Goal: Use online tool/utility: Utilize a website feature to perform a specific function

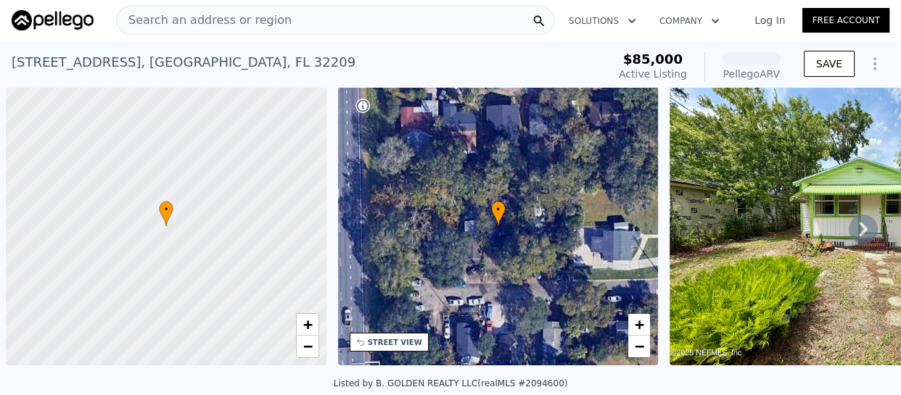
scroll to position [0, 6]
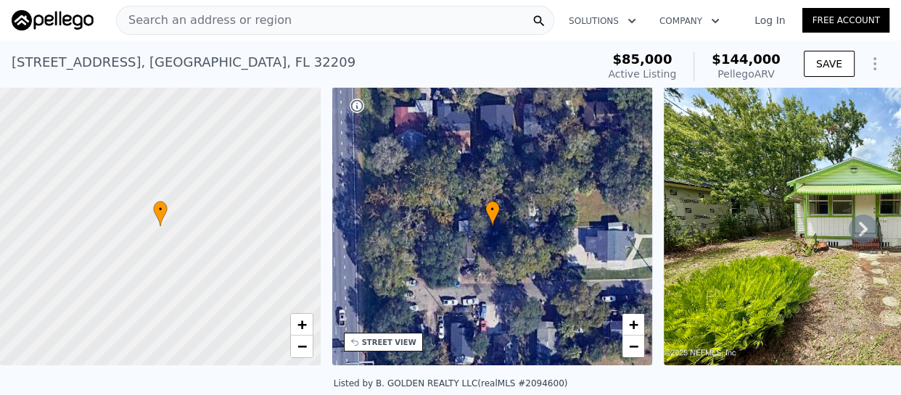
click at [432, 176] on div "• + −" at bounding box center [492, 226] width 321 height 278
click at [544, 226] on div "• + −" at bounding box center [492, 226] width 321 height 278
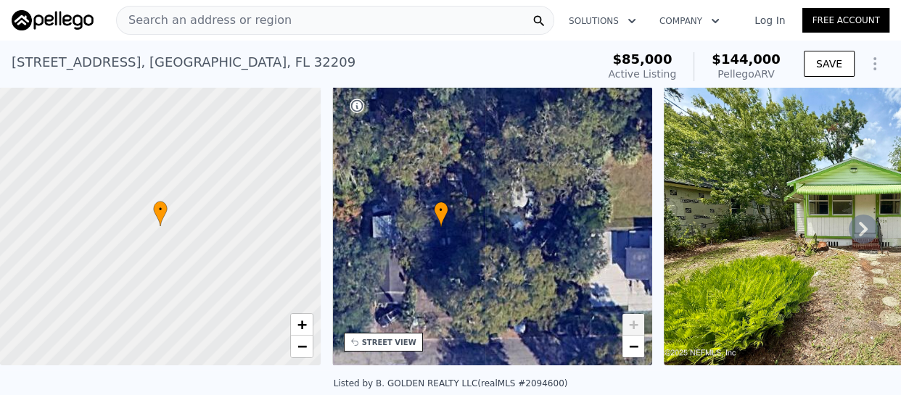
click at [768, 204] on img at bounding box center [849, 226] width 371 height 278
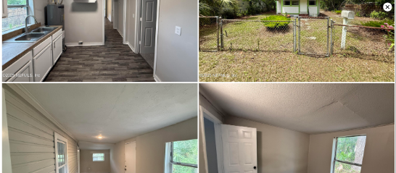
scroll to position [1334, 0]
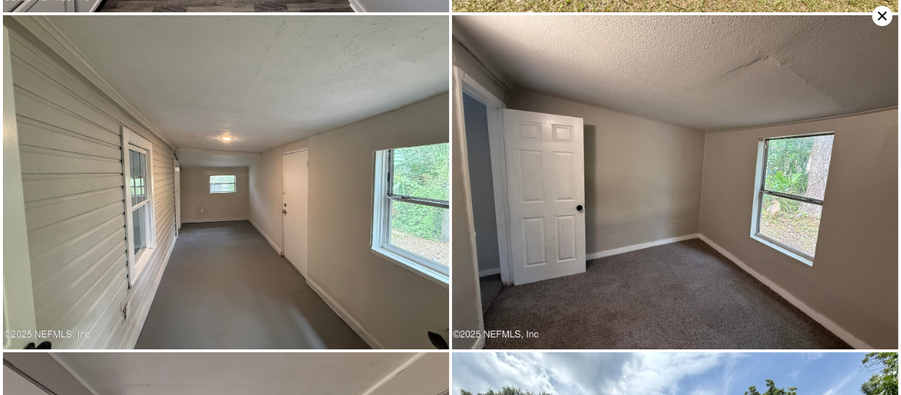
click at [809, 59] on img at bounding box center [675, 182] width 446 height 334
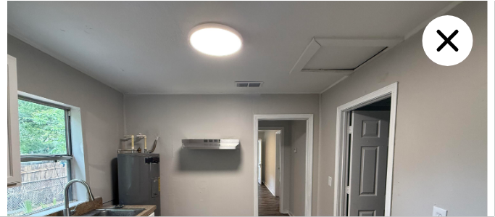
scroll to position [902, 0]
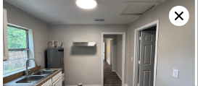
click at [176, 15] on icon at bounding box center [179, 16] width 20 height 20
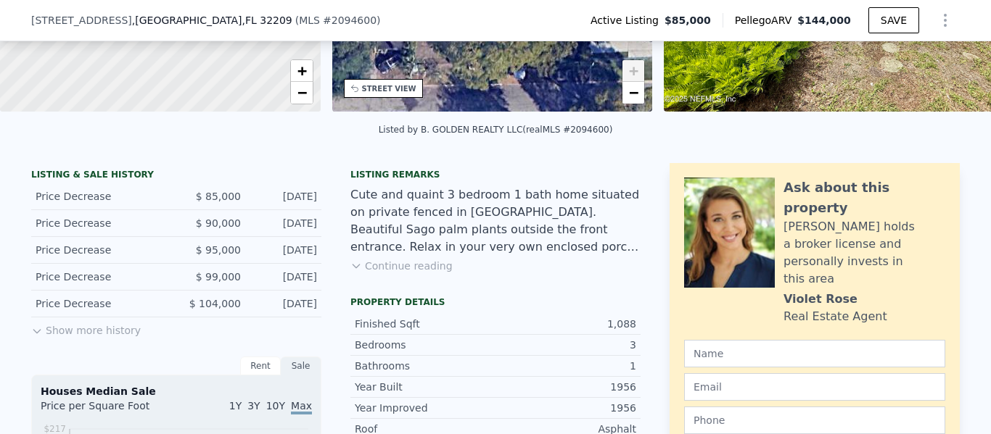
scroll to position [285, 0]
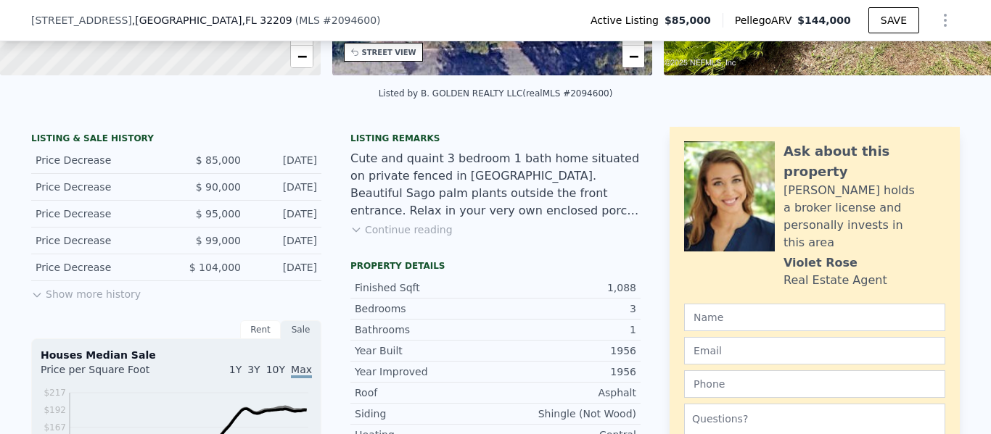
click at [394, 237] on button "Continue reading" at bounding box center [401, 230] width 102 height 15
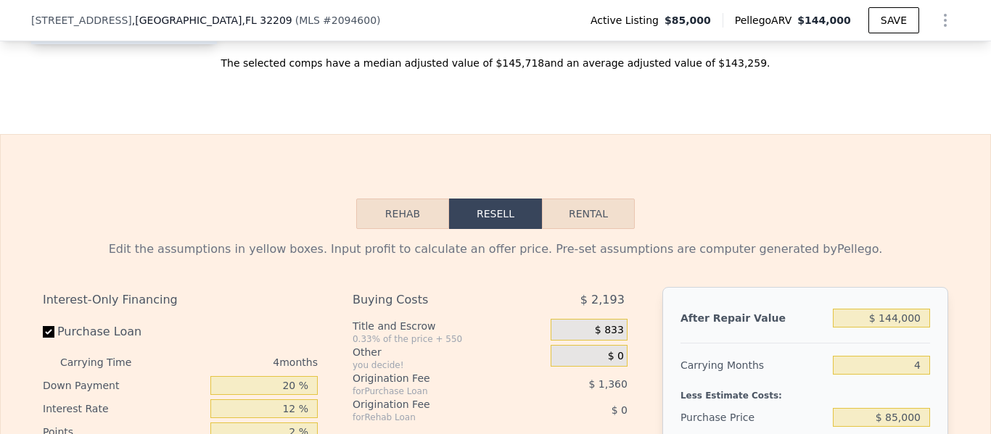
scroll to position [2171, 0]
click at [401, 200] on button "Rehab" at bounding box center [402, 214] width 93 height 30
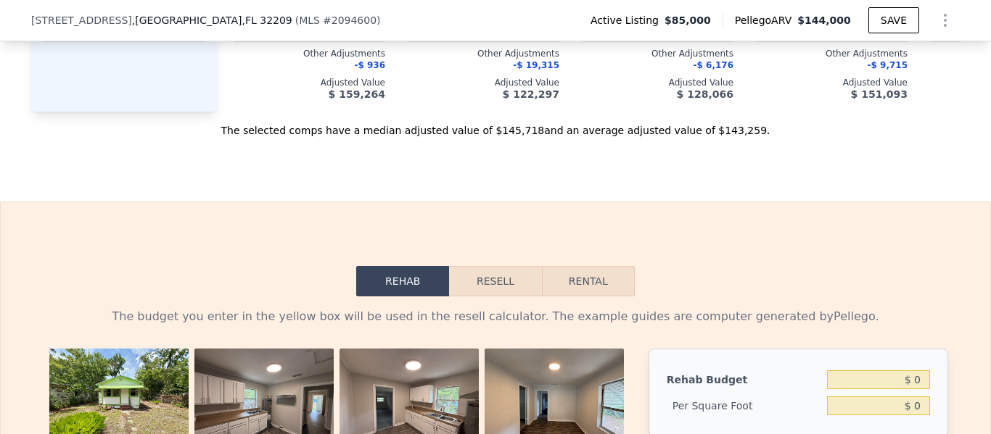
scroll to position [2098, 0]
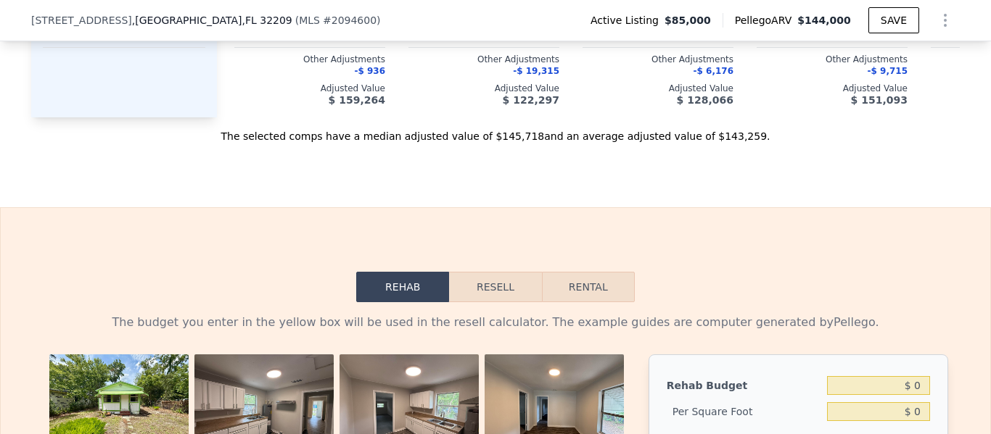
click at [577, 272] on button "Rental" at bounding box center [588, 287] width 93 height 30
select select "30"
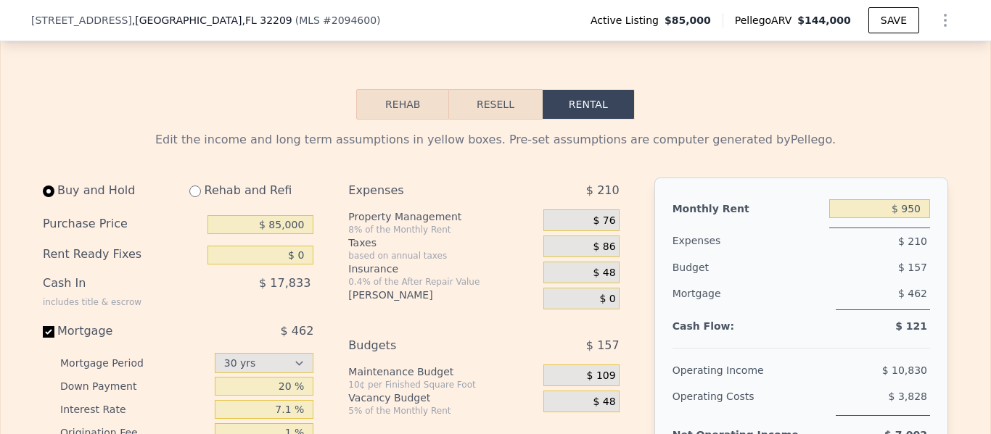
scroll to position [2316, 0]
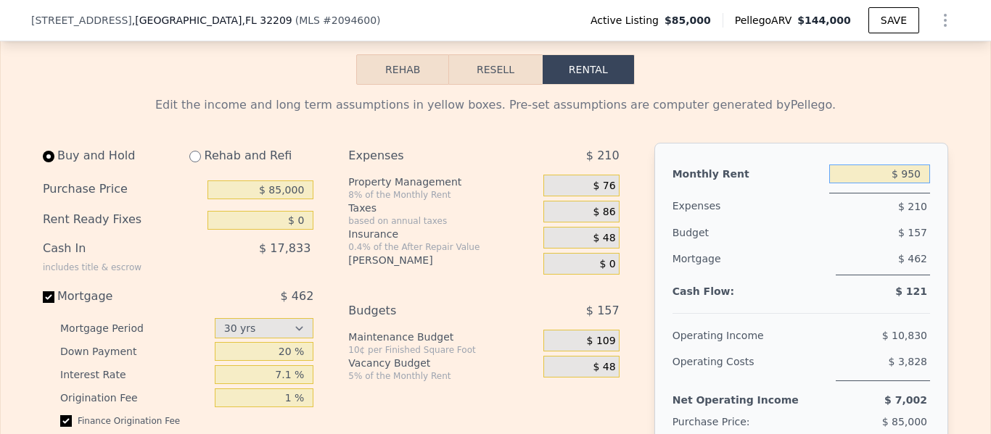
click at [875, 165] on input "$ 950" at bounding box center [879, 174] width 101 height 19
drag, startPoint x: 896, startPoint y: 163, endPoint x: 926, endPoint y: 170, distance: 30.4
click at [900, 170] on div "Monthly Rent $ 950 Expenses $ 210 Budget $ 157 Mortgage $ 462 Cash Flow: $ 121 …" at bounding box center [801, 306] width 294 height 326
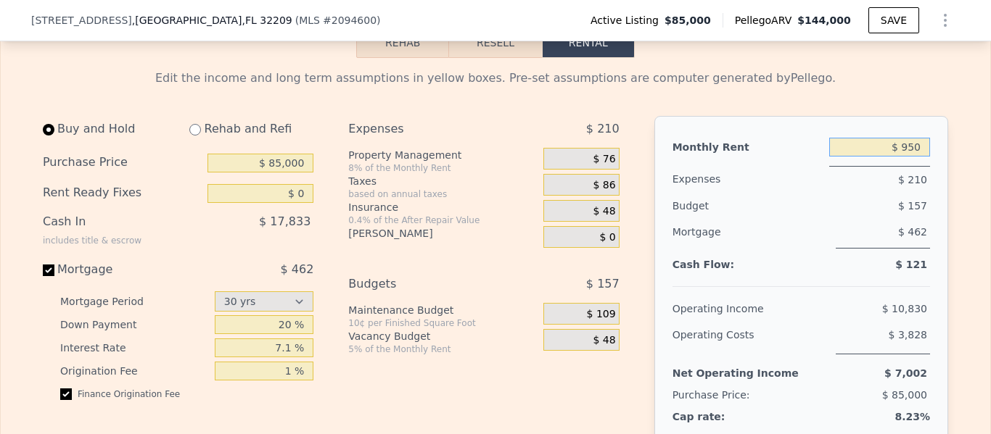
scroll to position [2388, 0]
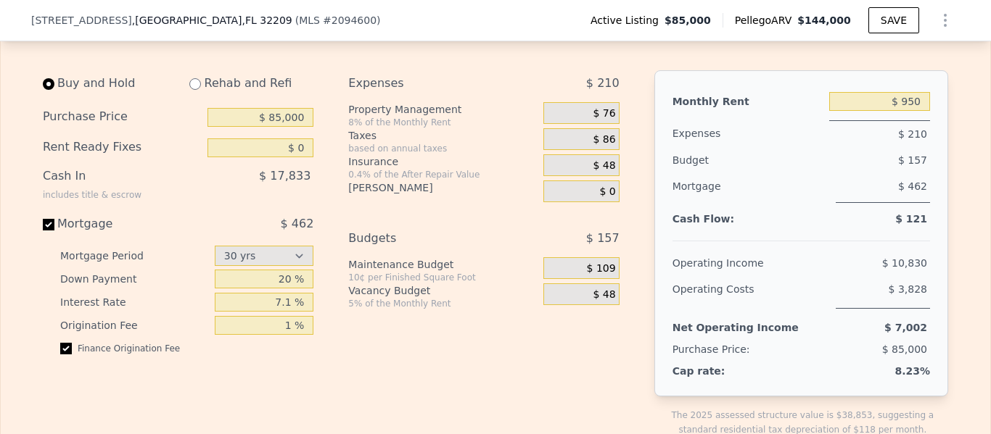
click at [900, 206] on div "Monthly Rent $ 950 Expenses $ 210 Budget $ 157 Mortgage $ 462 Cash Flow: $ 121 …" at bounding box center [801, 233] width 294 height 326
drag, startPoint x: 916, startPoint y: 201, endPoint x: 899, endPoint y: 203, distance: 17.5
click at [899, 203] on div "Monthly Rent $ 950 Expenses $ 210 Budget $ 157 Mortgage $ 462 Cash Flow: $ 121 …" at bounding box center [801, 233] width 294 height 326
click at [900, 229] on div at bounding box center [800, 235] width 257 height 12
drag, startPoint x: 926, startPoint y: 207, endPoint x: 893, endPoint y: 203, distance: 32.9
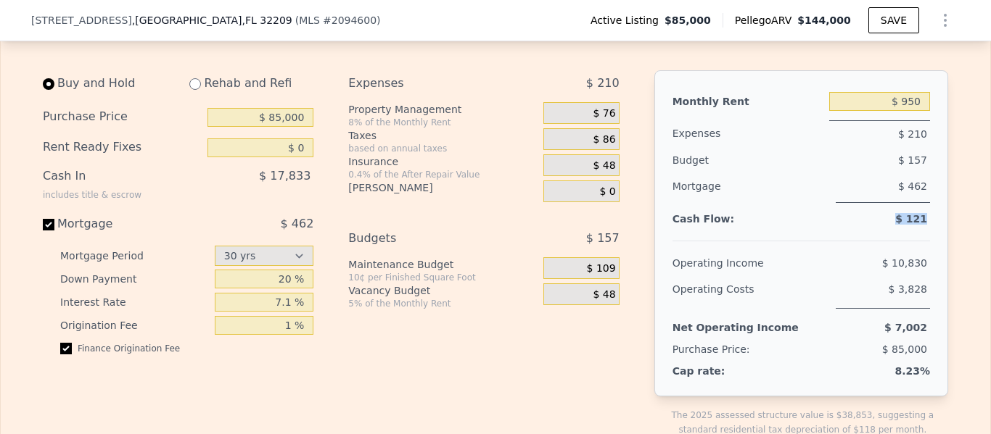
click at [893, 203] on div "Monthly Rent $ 950 Expenses $ 210 Budget $ 157 Mortgage $ 462 Cash Flow: $ 121 …" at bounding box center [801, 233] width 294 height 326
click at [453, 197] on div "Expenses $ 210 Property Management 8% of the Monthly Rent $ 76 Taxes based on a…" at bounding box center [489, 265] width 282 height 390
click at [461, 321] on div "Expenses $ 210 Property Management 8% of the Monthly Rent $ 76 Taxes based on a…" at bounding box center [489, 265] width 282 height 390
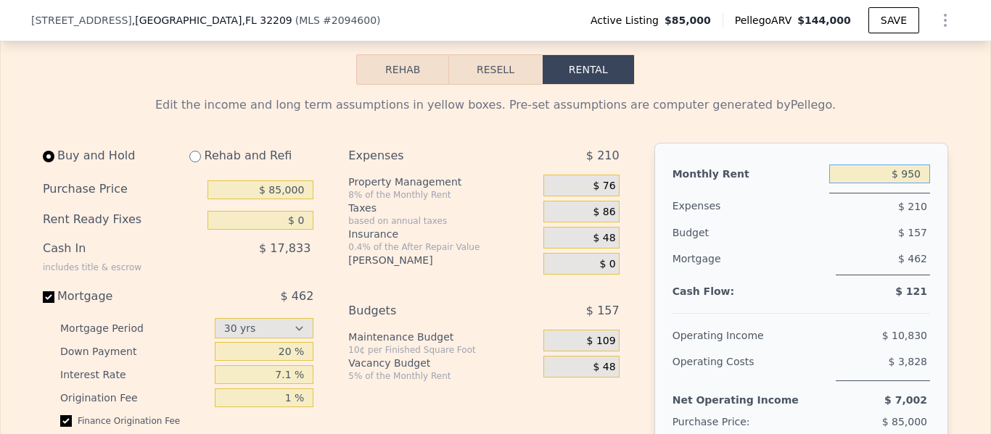
click at [895, 165] on input "$ 950" at bounding box center [879, 174] width 101 height 19
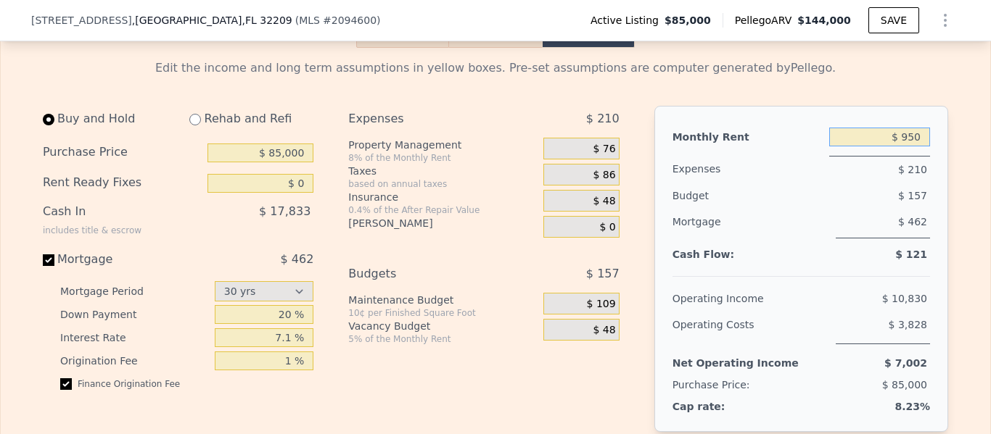
scroll to position [2388, 0]
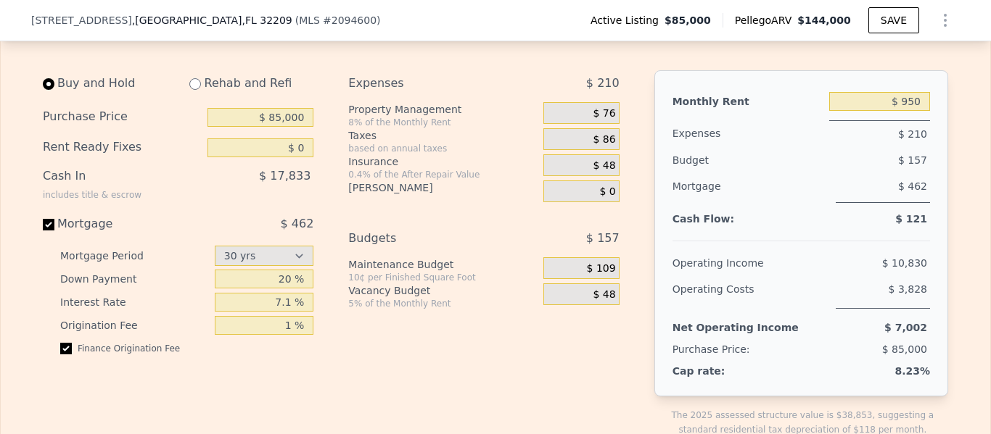
click at [881, 169] on div "Monthly Rent $ 950 Expenses $ 210 Budget $ 157 Mortgage $ 462 Cash Flow: $ 121 …" at bounding box center [801, 233] width 294 height 326
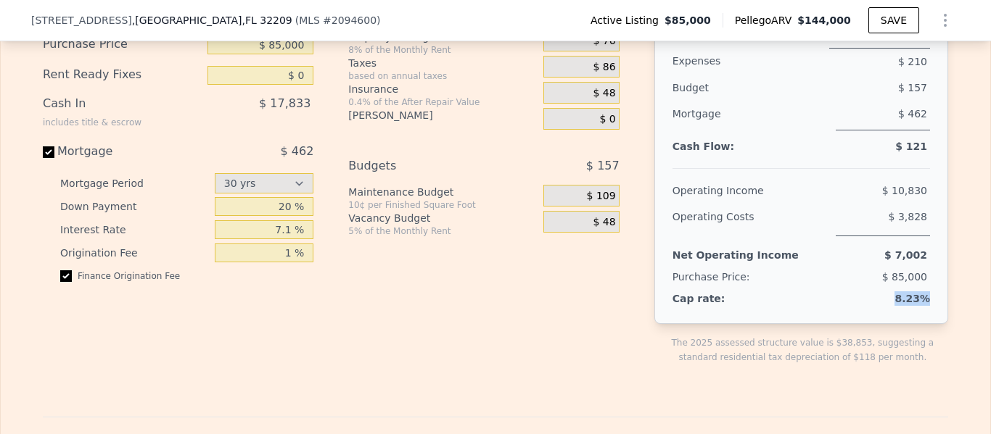
drag, startPoint x: 925, startPoint y: 284, endPoint x: 885, endPoint y: 278, distance: 40.3
click at [885, 278] on div "Monthly Rent $ 950 Expenses $ 210 Budget $ 157 Mortgage $ 462 Cash Flow: $ 121 …" at bounding box center [801, 161] width 294 height 326
click at [817, 254] on div "$ 7,002" at bounding box center [866, 255] width 125 height 26
drag, startPoint x: 305, startPoint y: 90, endPoint x: 258, endPoint y: 86, distance: 47.3
click at [258, 91] on div "$ 17,833" at bounding box center [230, 110] width 166 height 38
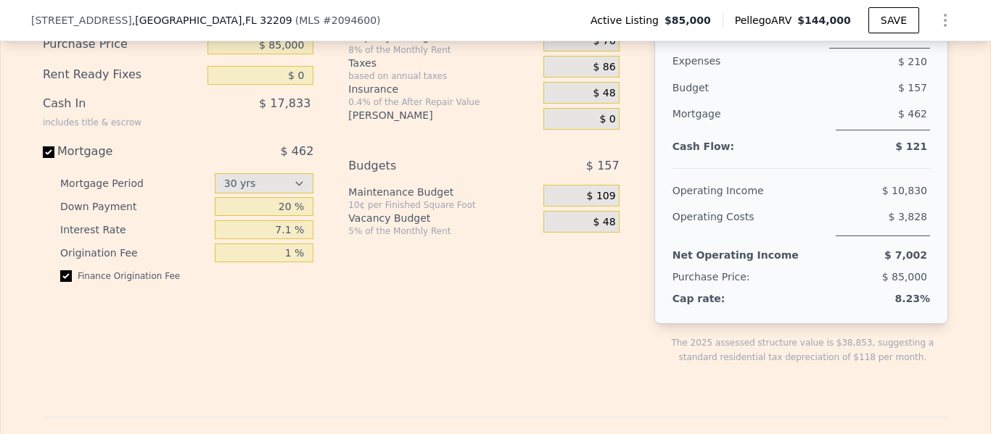
click at [298, 334] on div "Buy and Hold Rehab and Refi Purchase Price $ 85,000 Rent Ready Fixes $ 0 Cash I…" at bounding box center [184, 193] width 282 height 390
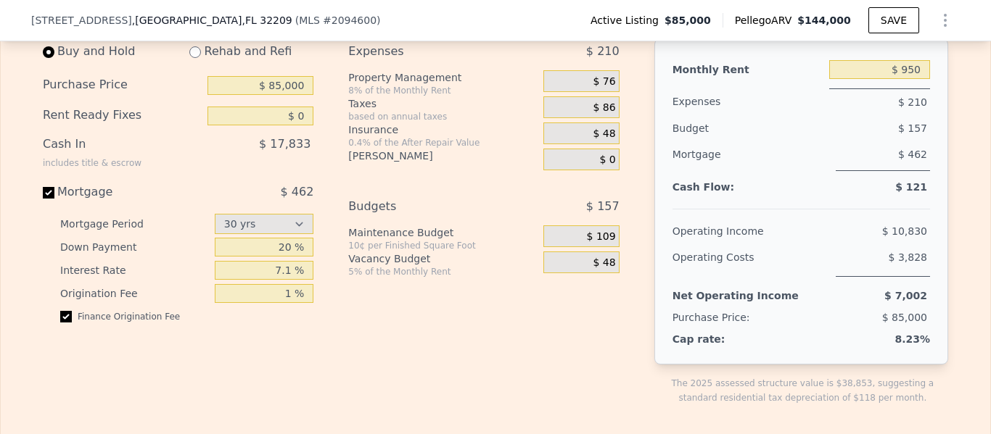
scroll to position [2388, 0]
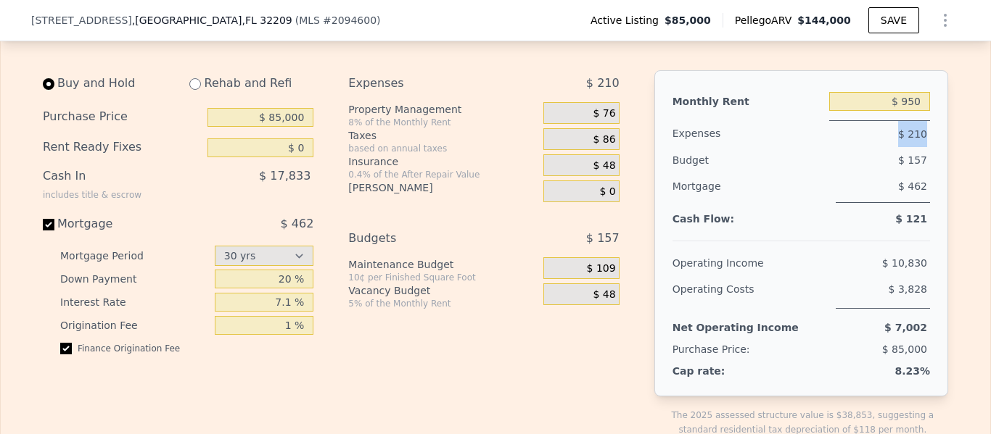
drag, startPoint x: 891, startPoint y: 119, endPoint x: 927, endPoint y: 124, distance: 35.9
click at [900, 124] on div "Monthly Rent $ 950 Expenses $ 210 Budget $ 157 Mortgage $ 462 Cash Flow: $ 121 …" at bounding box center [801, 233] width 294 height 326
click at [900, 153] on div "$ 157" at bounding box center [854, 160] width 152 height 26
click at [900, 125] on div "Monthly Rent $ 950 Expenses $ 210 Budget $ 157 Mortgage $ 462 Cash Flow: $ 121 …" at bounding box center [801, 233] width 294 height 326
click at [900, 123] on div "Monthly Rent $ 950 Expenses $ 210 Budget $ 157 Mortgage $ 462 Cash Flow: $ 121 …" at bounding box center [801, 233] width 294 height 326
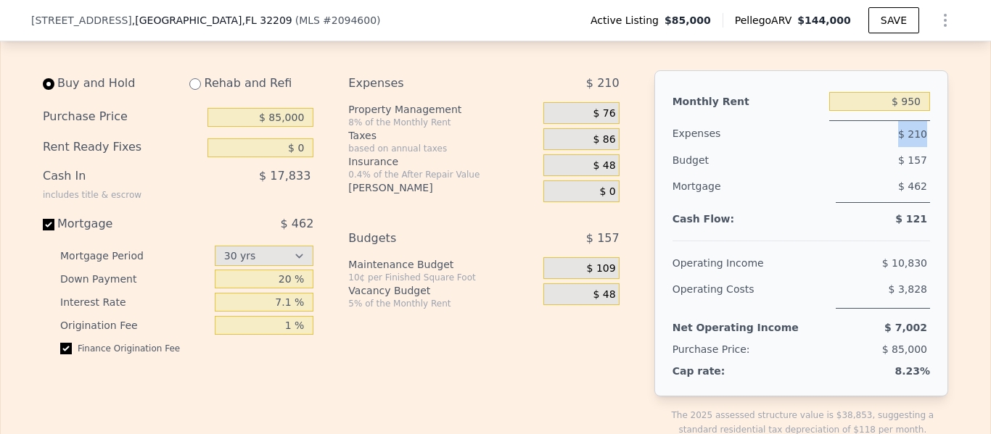
drag, startPoint x: 927, startPoint y: 117, endPoint x: 877, endPoint y: 117, distance: 50.0
click at [877, 117] on div "Monthly Rent $ 950 Expenses $ 210 Budget $ 157 Mortgage $ 462 Cash Flow: $ 121 …" at bounding box center [801, 233] width 294 height 326
drag, startPoint x: 925, startPoint y: 149, endPoint x: 893, endPoint y: 144, distance: 32.3
click at [893, 144] on div "Monthly Rent $ 950 Expenses $ 210 Budget $ 157 Mortgage $ 462 Cash Flow: $ 121 …" at bounding box center [801, 233] width 294 height 326
drag, startPoint x: 925, startPoint y: 171, endPoint x: 928, endPoint y: 181, distance: 10.6
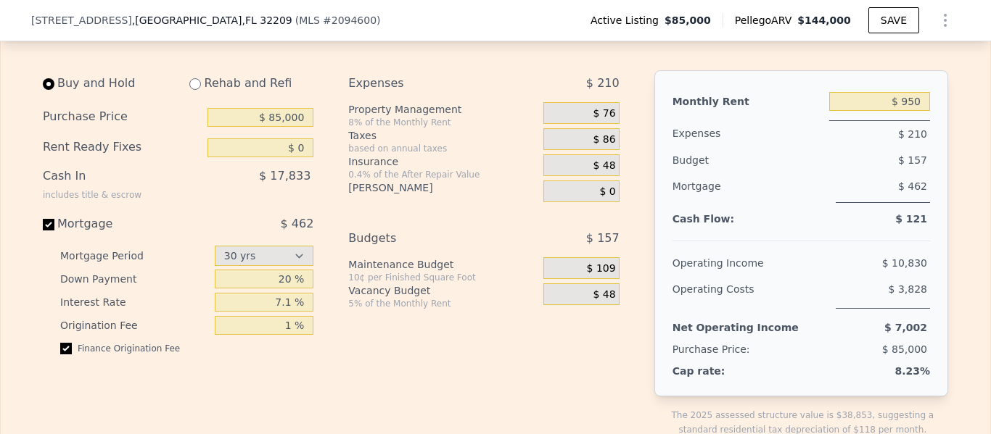
click at [900, 181] on div "Monthly Rent $ 950 Expenses $ 210 Budget $ 157 Mortgage $ 462 Cash Flow: $ 121 …" at bounding box center [801, 233] width 294 height 326
drag, startPoint x: 920, startPoint y: 208, endPoint x: 891, endPoint y: 207, distance: 29.0
click at [891, 215] on div "$ 121" at bounding box center [879, 219] width 101 height 9
click at [873, 276] on div "$ 3,828" at bounding box center [882, 292] width 94 height 33
drag, startPoint x: 924, startPoint y: 205, endPoint x: 886, endPoint y: 202, distance: 37.9
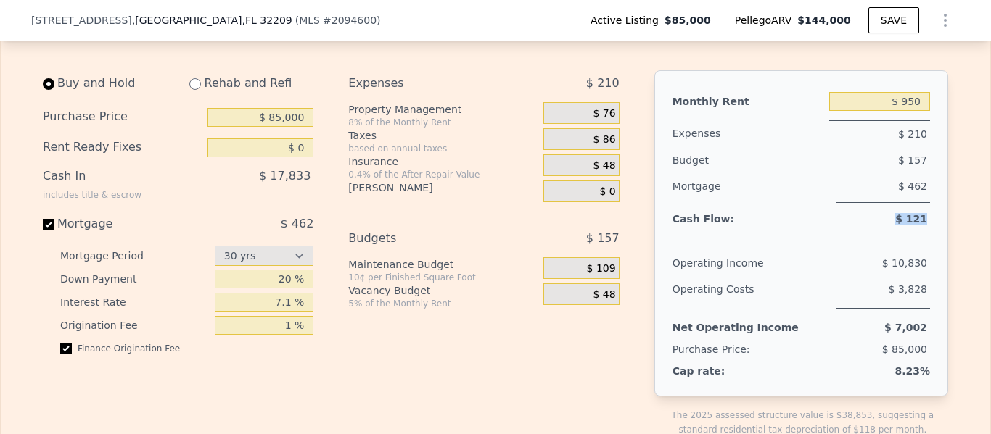
click at [886, 215] on div "$ 121" at bounding box center [879, 219] width 101 height 9
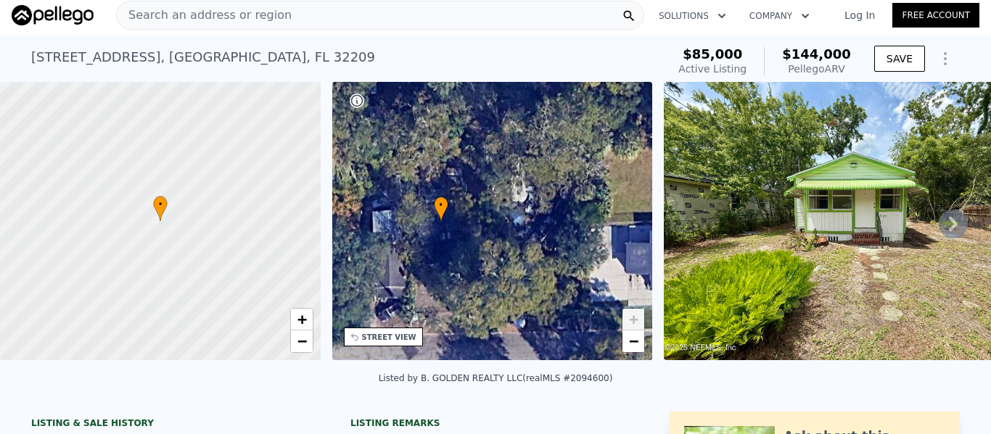
scroll to position [0, 0]
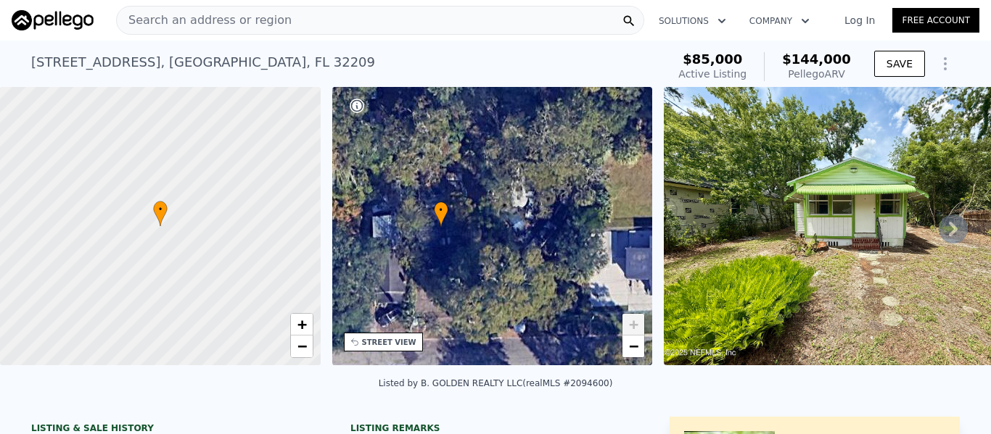
click at [900, 234] on icon at bounding box center [953, 229] width 9 height 15
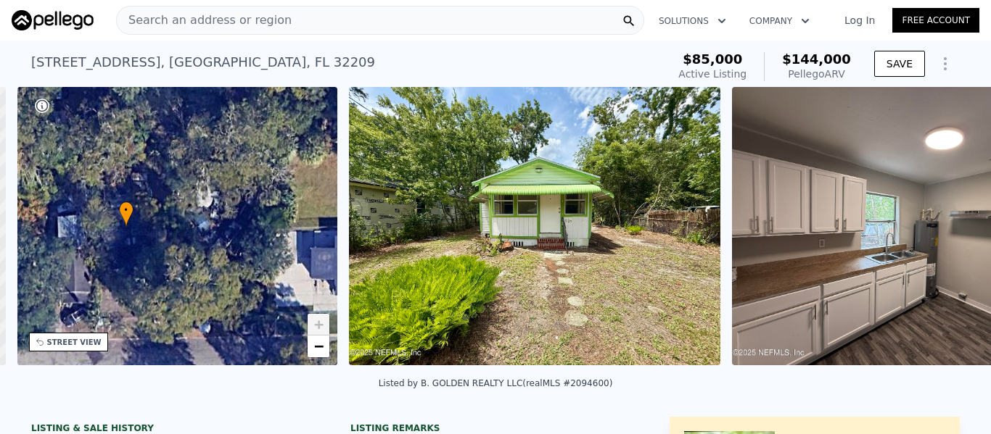
scroll to position [0, 338]
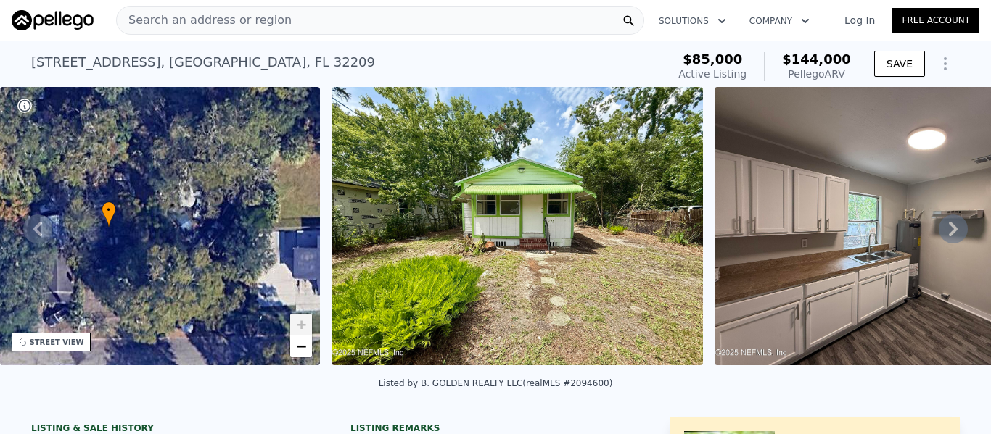
click at [900, 239] on img at bounding box center [899, 226] width 371 height 278
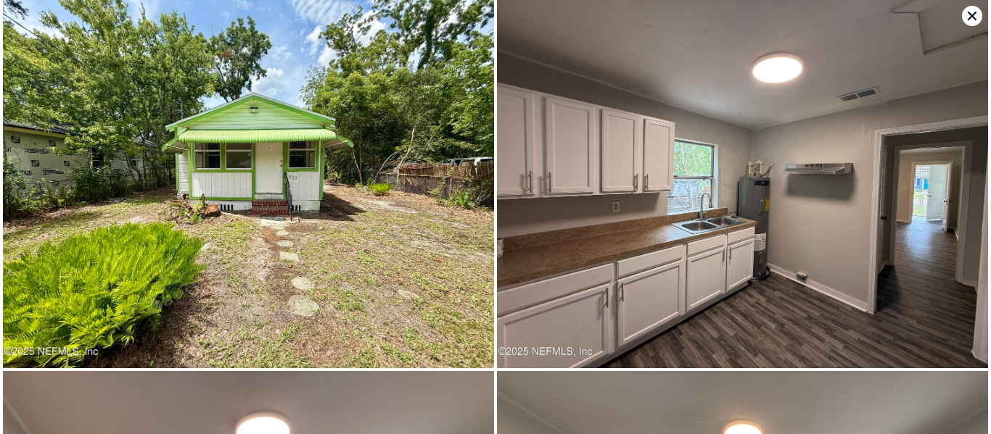
scroll to position [367, 0]
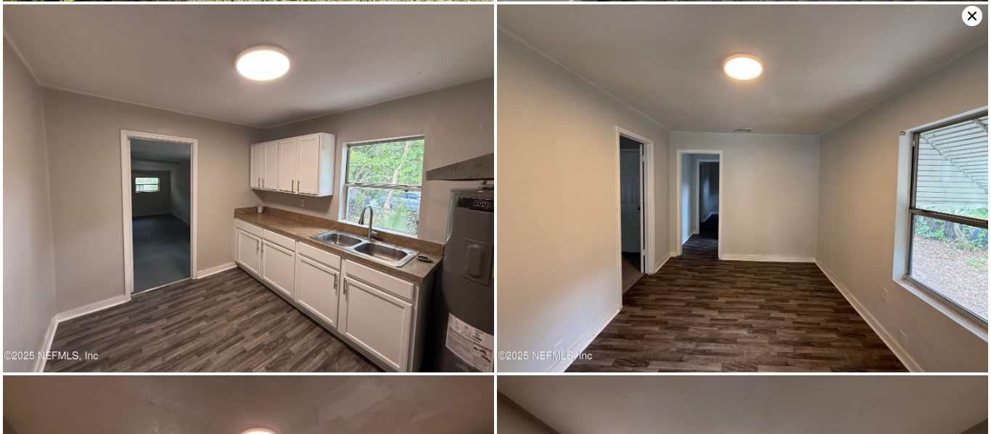
click at [900, 17] on icon at bounding box center [972, 16] width 20 height 20
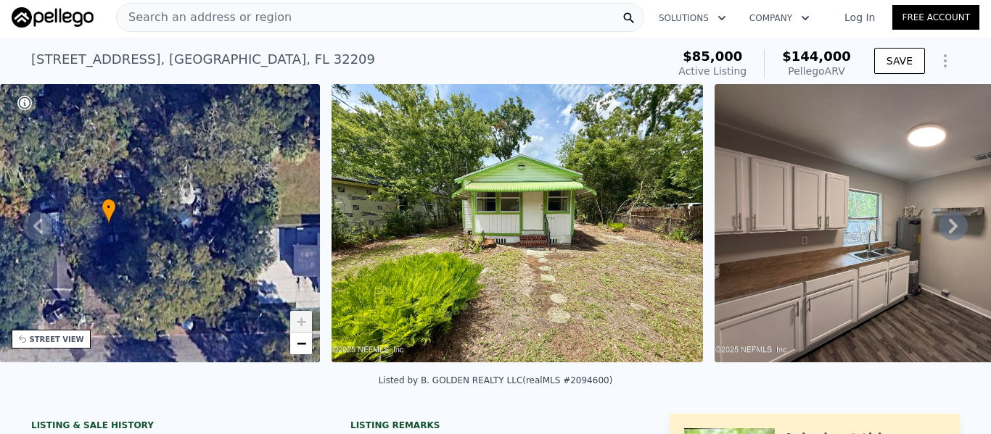
scroll to position [0, 0]
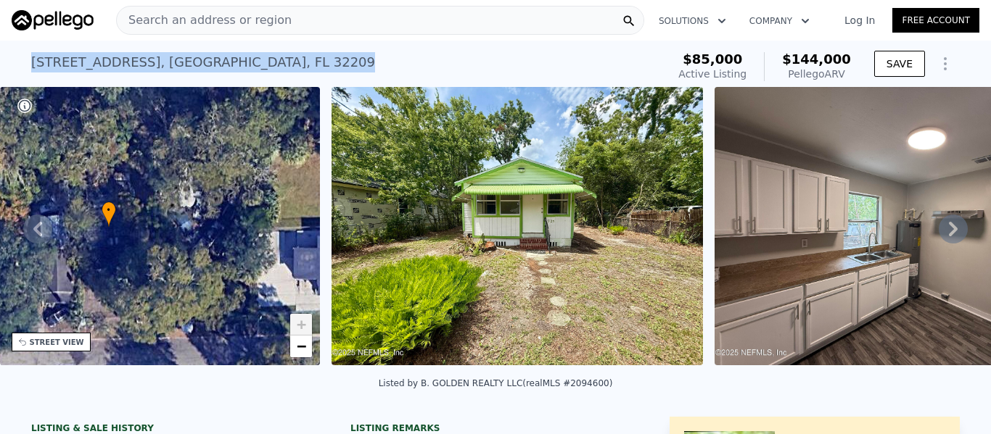
drag, startPoint x: 22, startPoint y: 57, endPoint x: 251, endPoint y: 65, distance: 228.6
click at [251, 65] on div "[STREET_ADDRESS] Active at $85k (~ARV $144k ) $85,000 Active Listing $144,000 P…" at bounding box center [495, 64] width 991 height 46
copy div "[STREET_ADDRESS]"
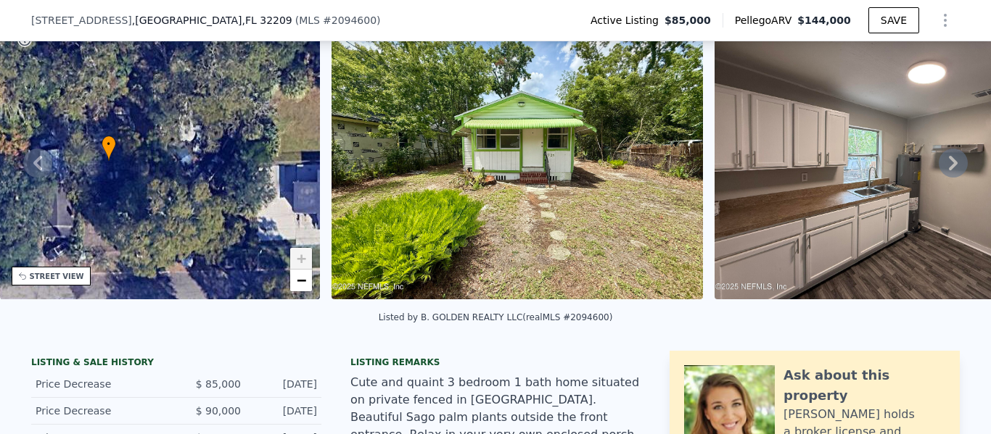
scroll to position [358, 0]
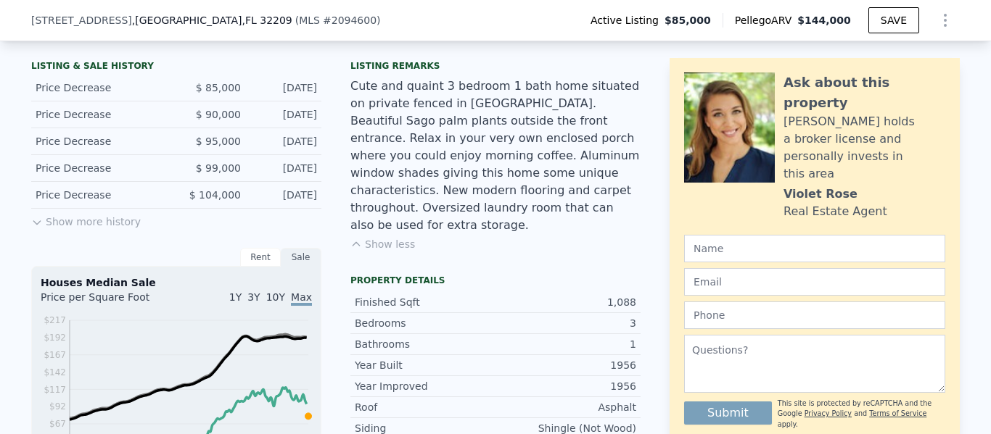
click at [36, 228] on icon at bounding box center [37, 223] width 12 height 12
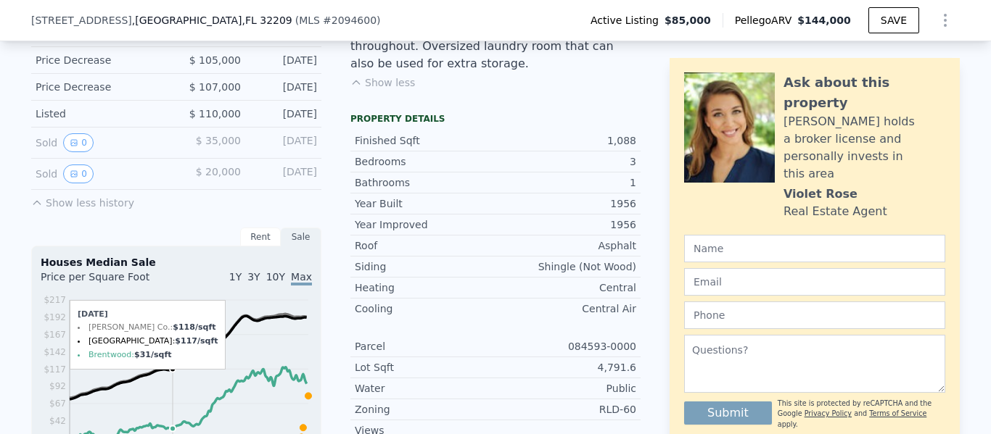
scroll to position [503, 0]
